Goal: Transaction & Acquisition: Book appointment/travel/reservation

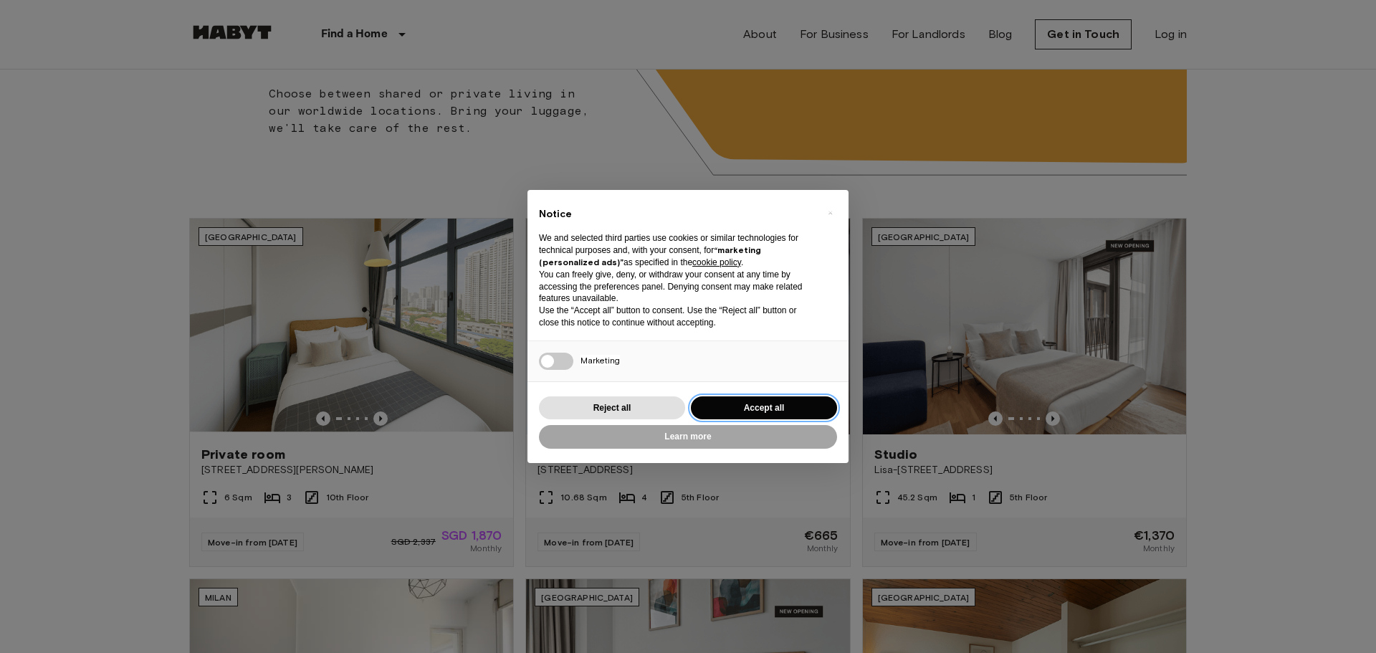
click at [785, 407] on button "Accept all" at bounding box center [764, 408] width 146 height 24
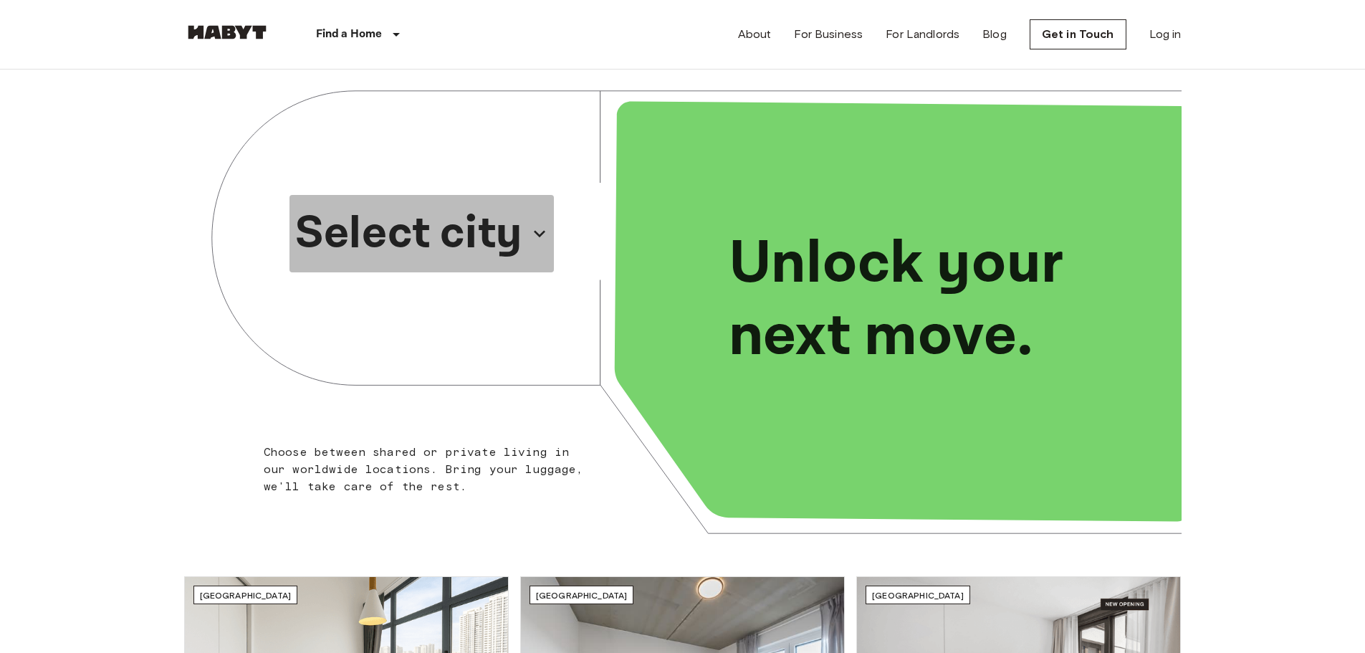
click at [484, 256] on p "Select city" at bounding box center [408, 233] width 227 height 69
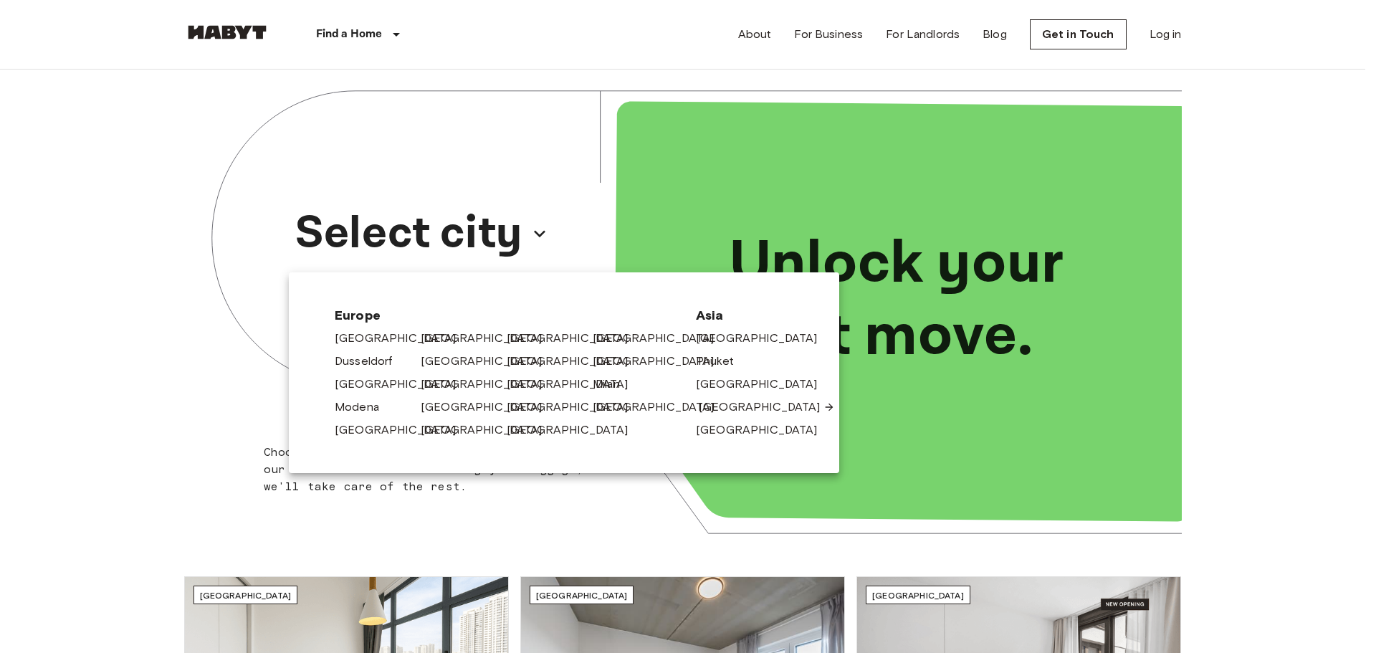
click at [714, 410] on link "[GEOGRAPHIC_DATA]" at bounding box center [767, 406] width 136 height 17
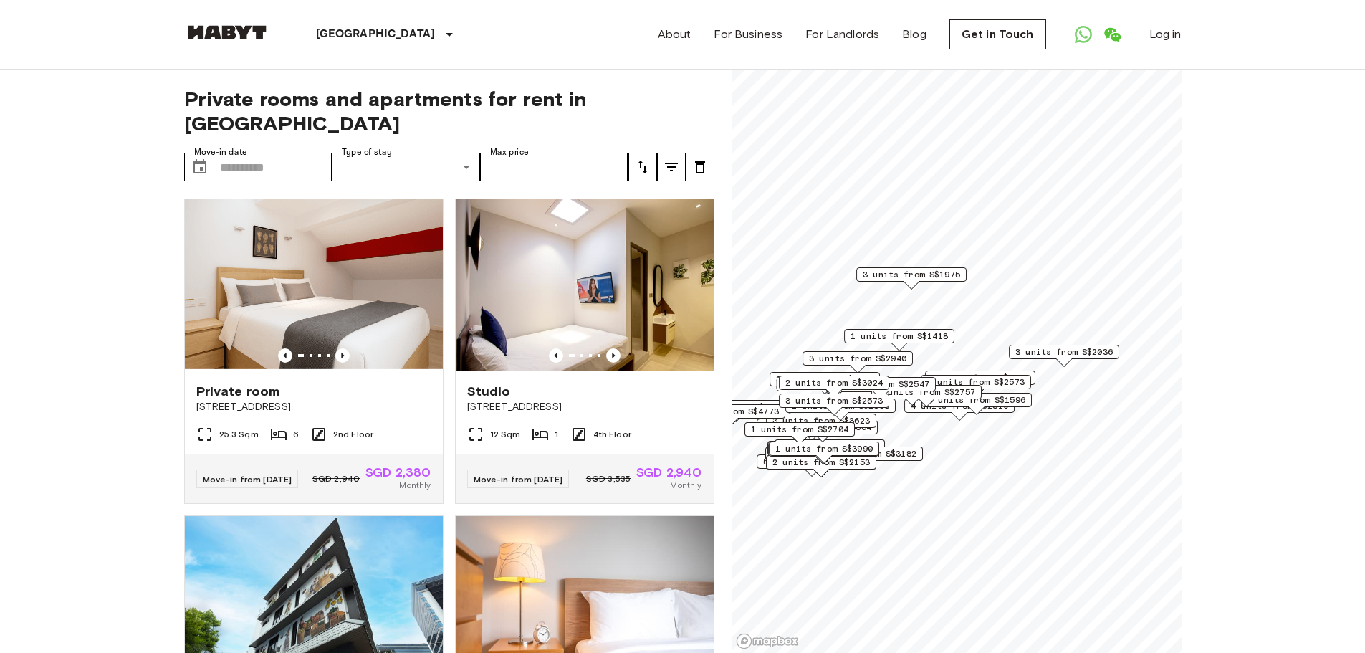
drag, startPoint x: 1081, startPoint y: 443, endPoint x: 1025, endPoint y: 408, distance: 66.0
click at [977, 420] on div "4 units from S$2310" at bounding box center [959, 409] width 110 height 22
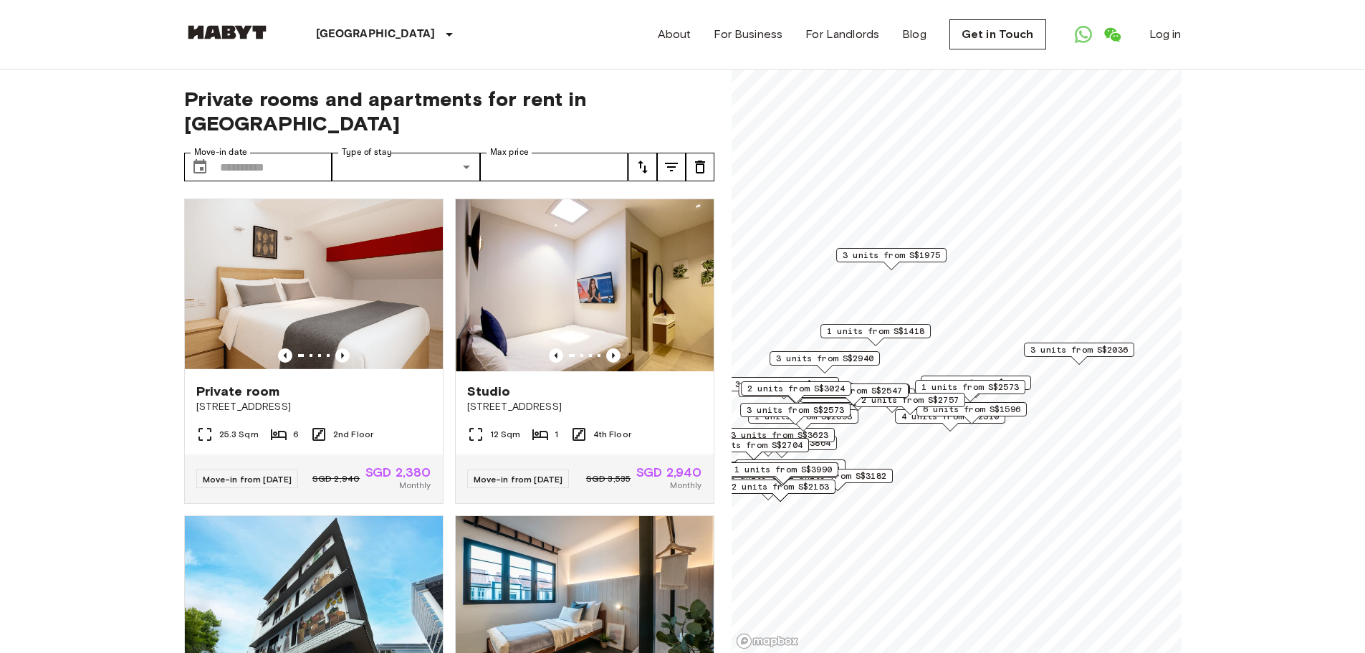
click at [1000, 406] on span "6 units from S$1596" at bounding box center [971, 409] width 97 height 13
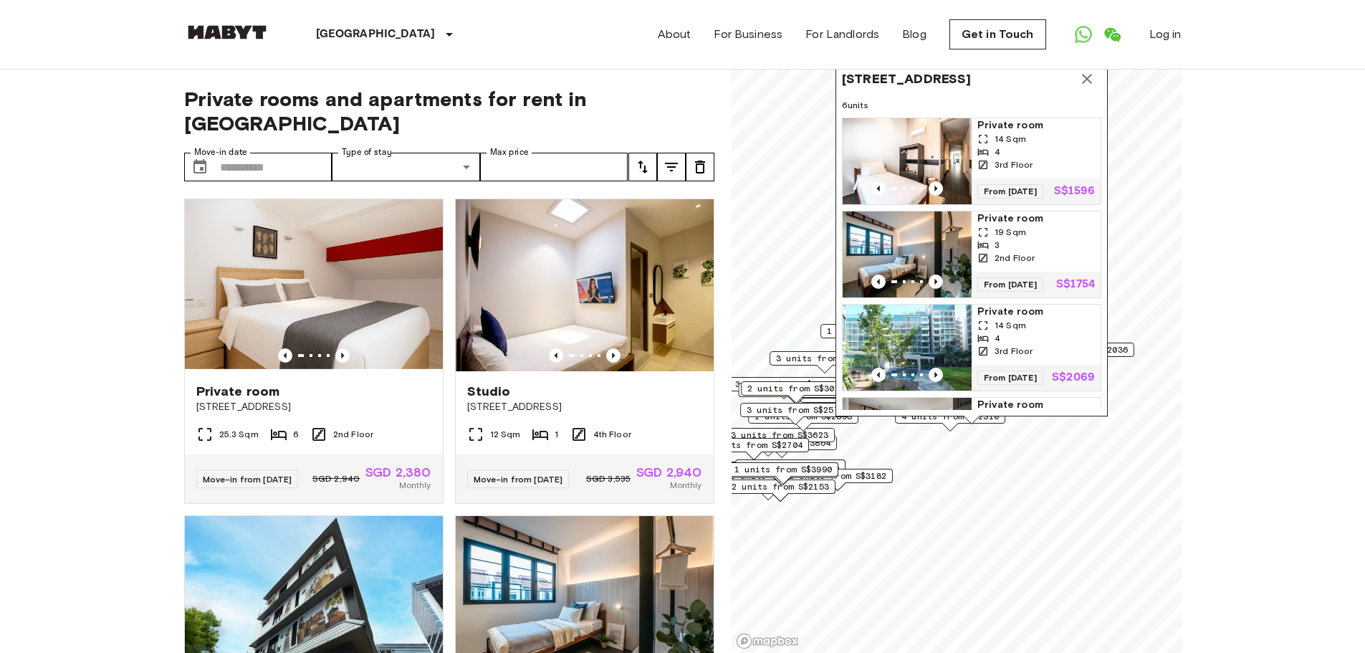
click at [1088, 79] on icon "Map marker" at bounding box center [1086, 78] width 17 height 17
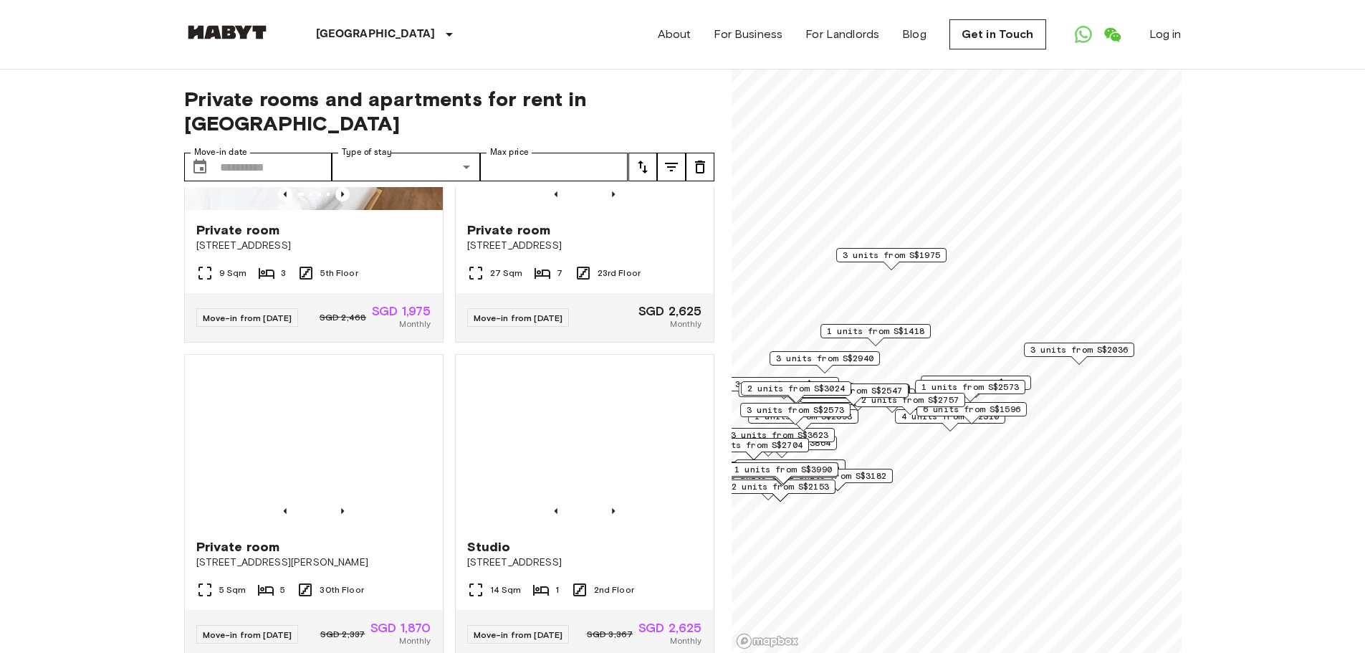
scroll to position [788, 0]
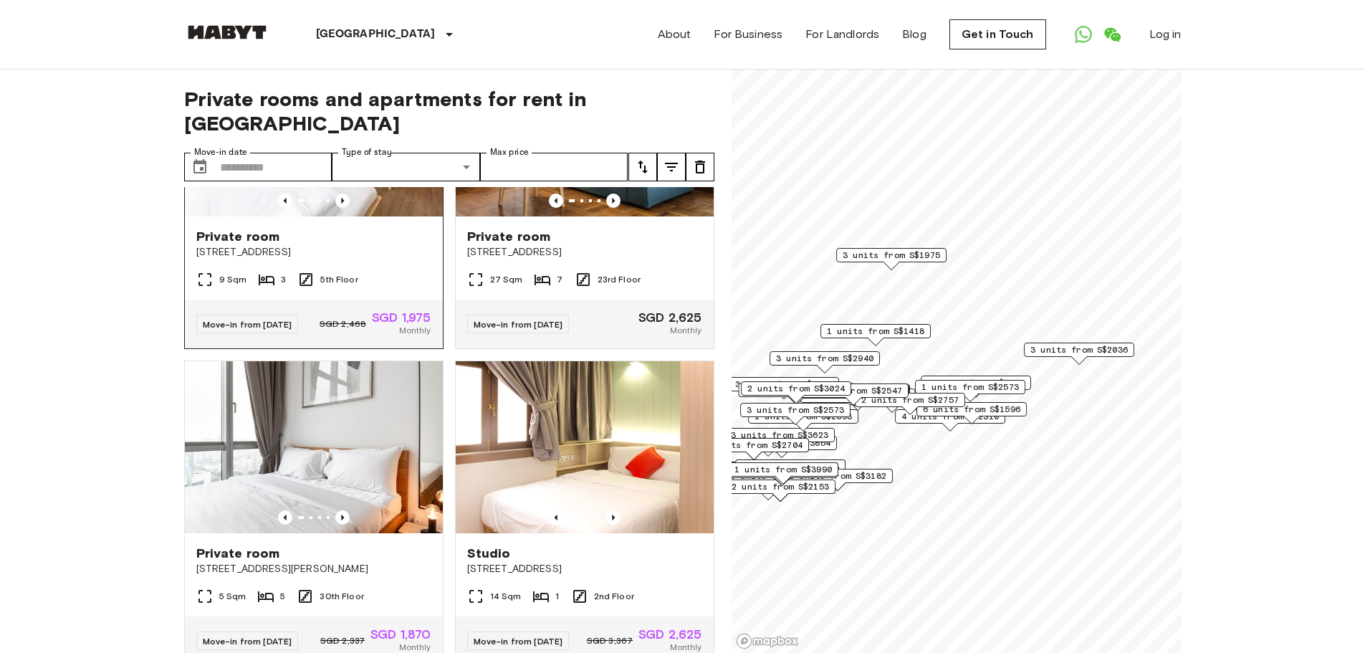
click at [401, 240] on div "Private room 24 Serangoon North Avenue 1" at bounding box center [314, 243] width 258 height 54
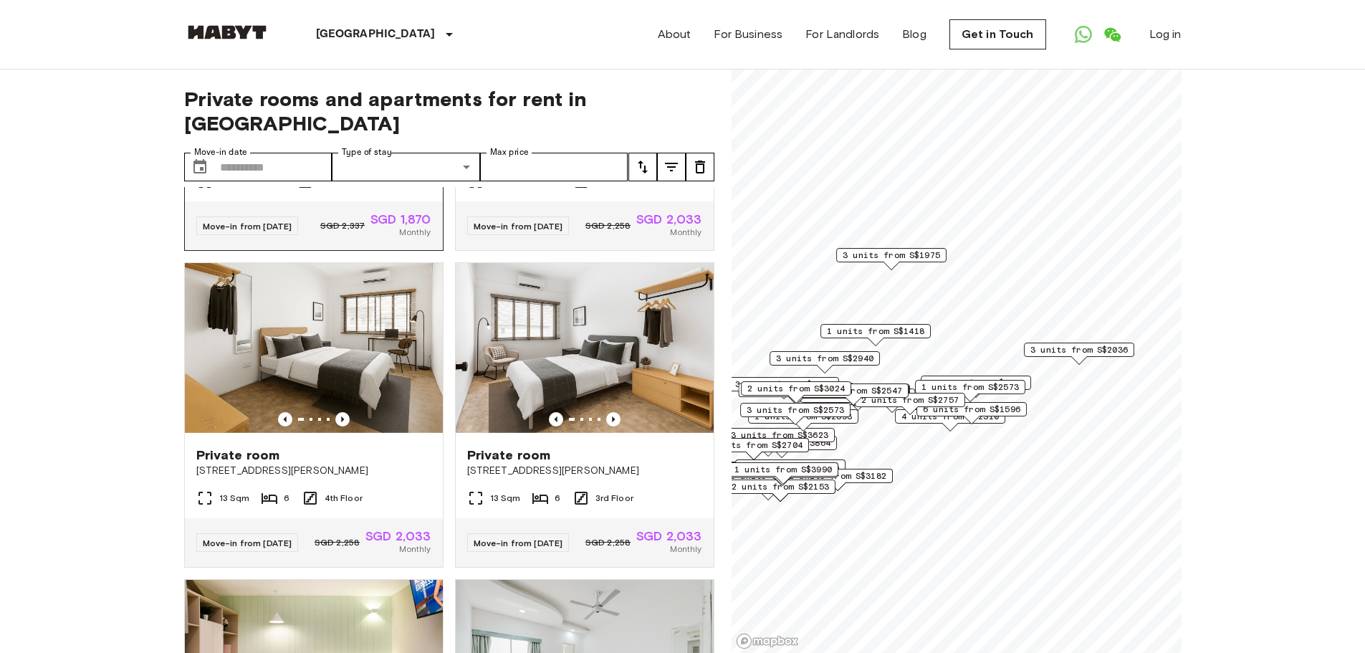
scroll to position [3513, 0]
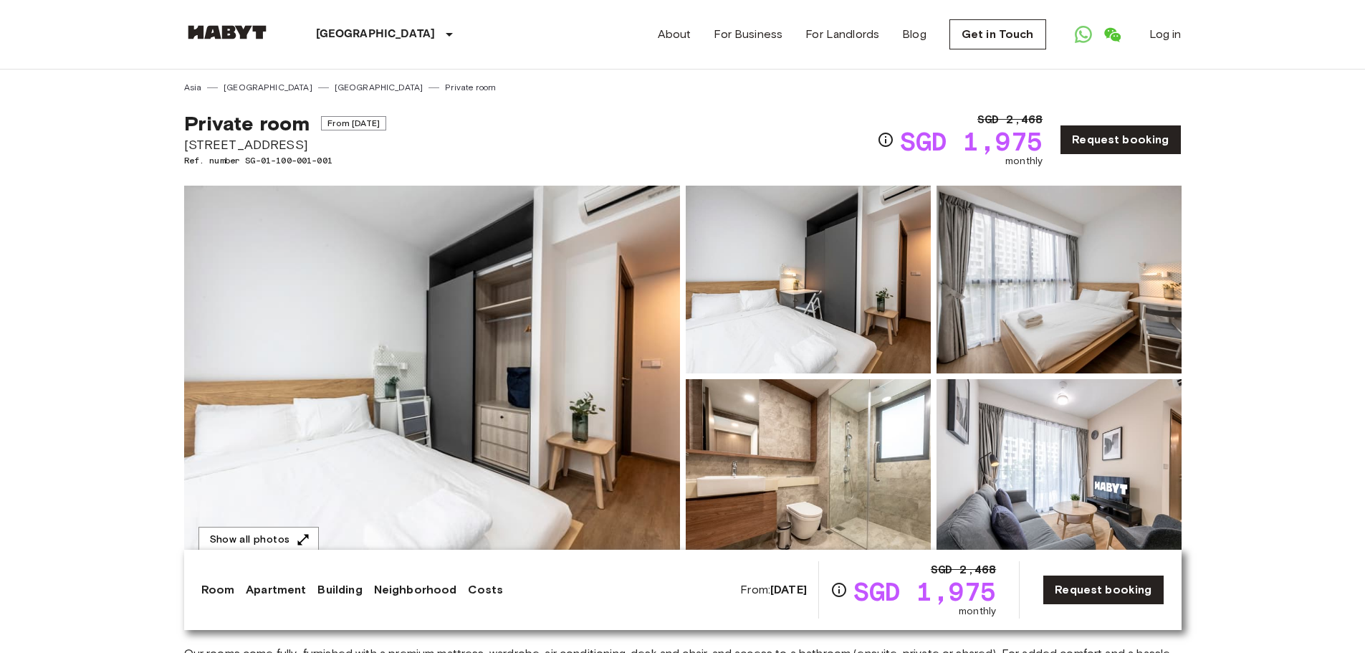
drag, startPoint x: 183, startPoint y: 140, endPoint x: 363, endPoint y: 144, distance: 180.6
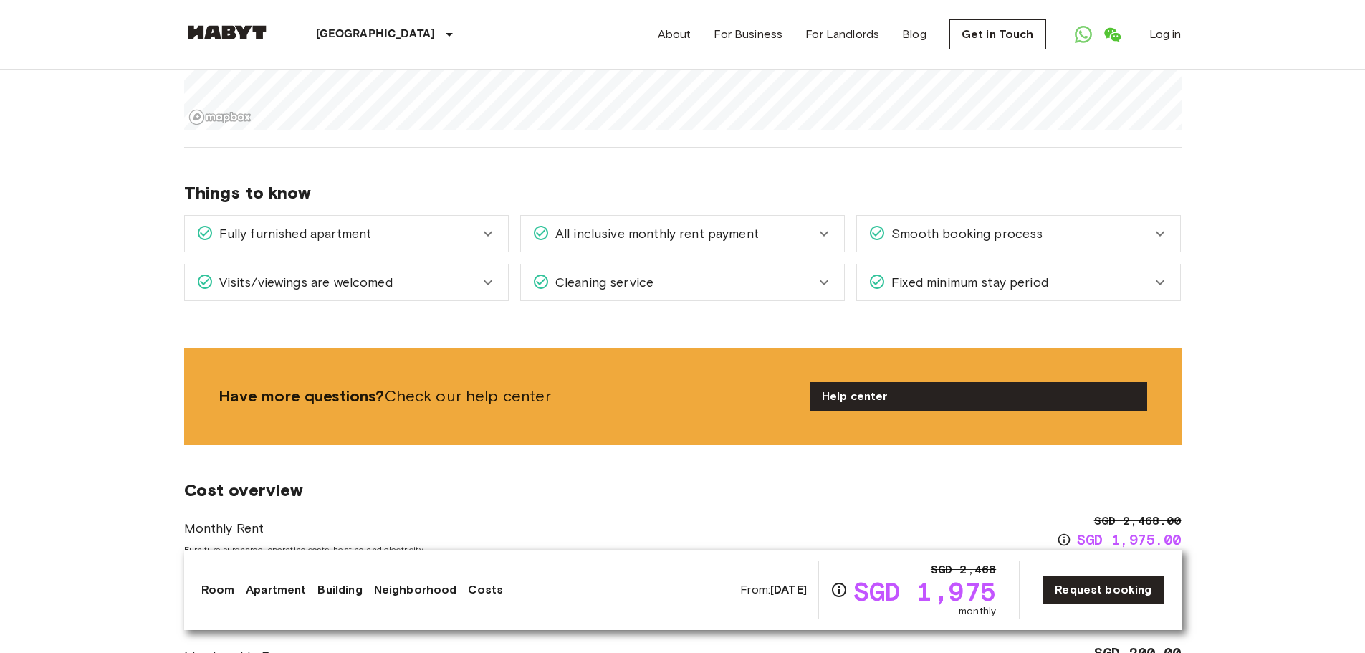
scroll to position [1146, 0]
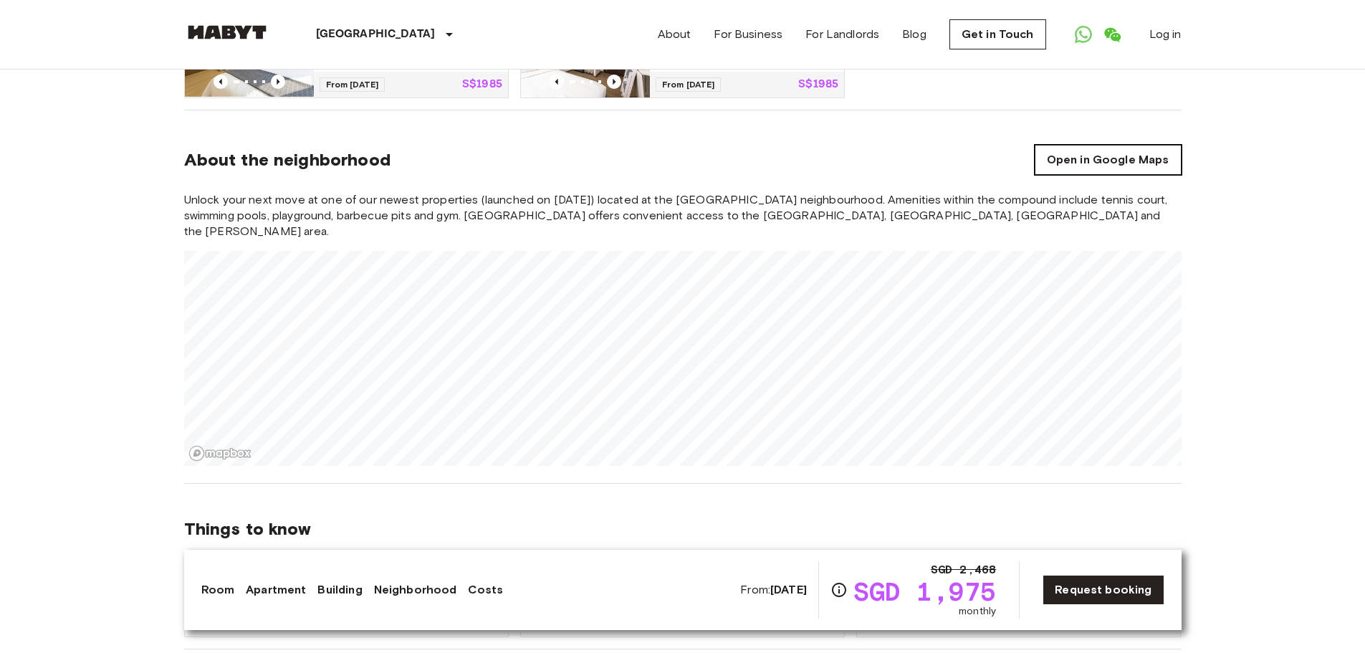
drag, startPoint x: 353, startPoint y: 131, endPoint x: 1140, endPoint y: 151, distance: 787.8
click at [1140, 151] on section "About the neighborhood Open in Google Maps Unlock your next move at one of our …" at bounding box center [682, 296] width 997 height 373
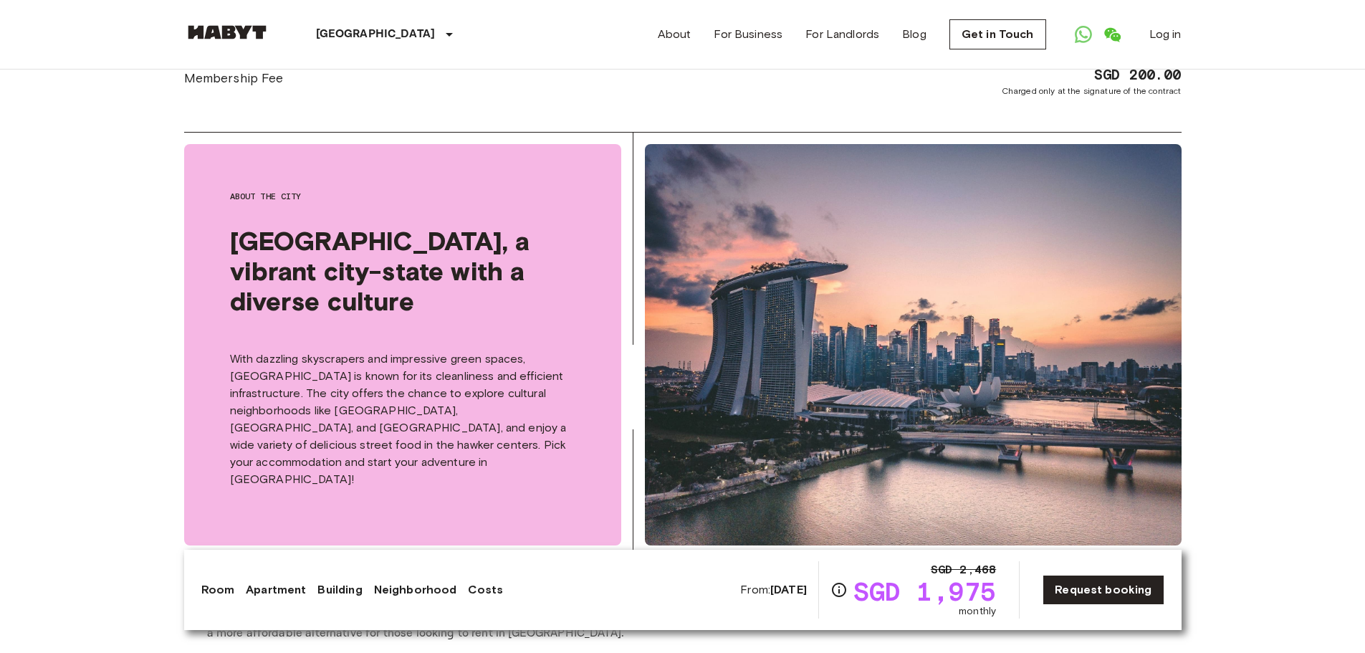
scroll to position [1433, 0]
